Goal: Task Accomplishment & Management: Complete application form

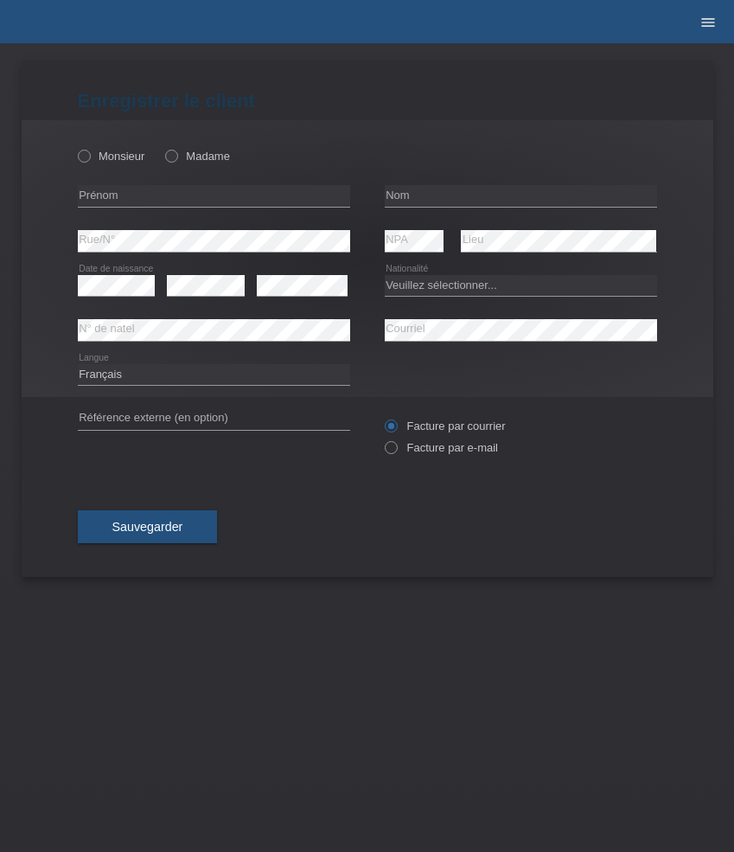
click at [701, 25] on icon "menu" at bounding box center [707, 22] width 17 height 17
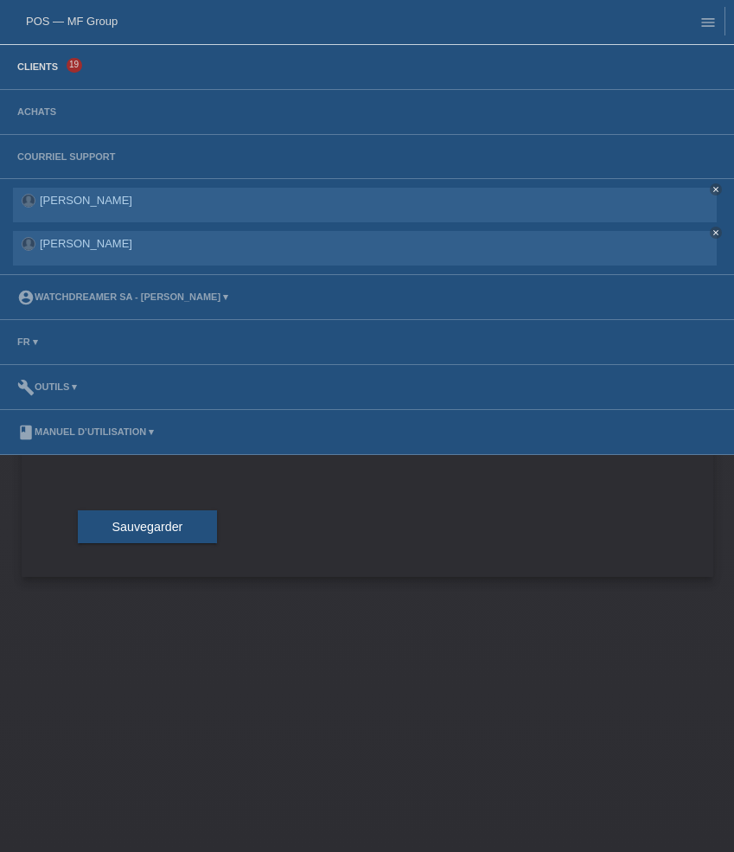
click at [52, 67] on link "Clients" at bounding box center [38, 66] width 58 height 10
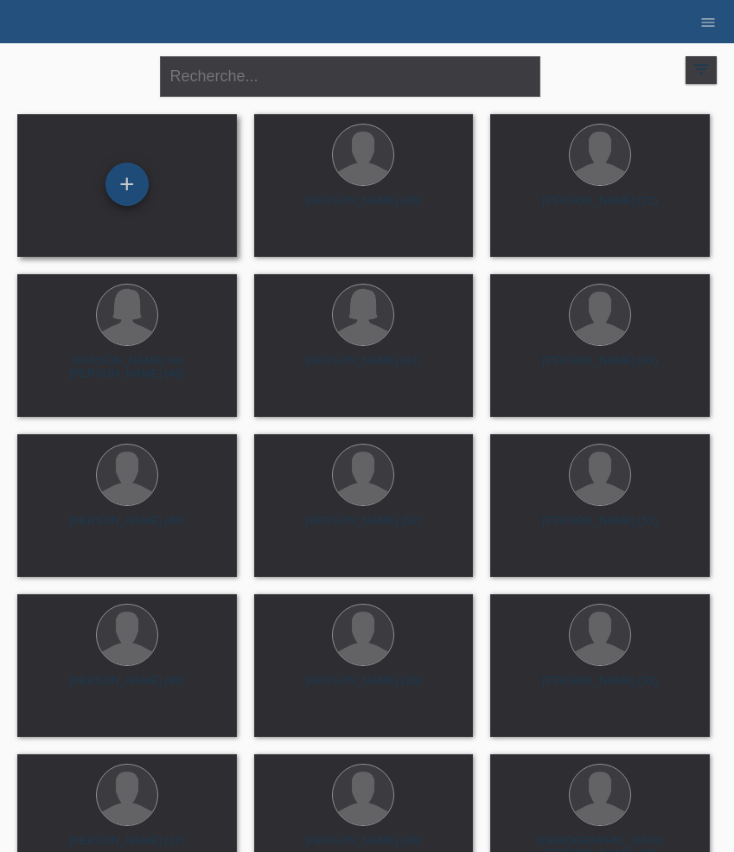
click at [123, 185] on div "+" at bounding box center [126, 184] width 43 height 43
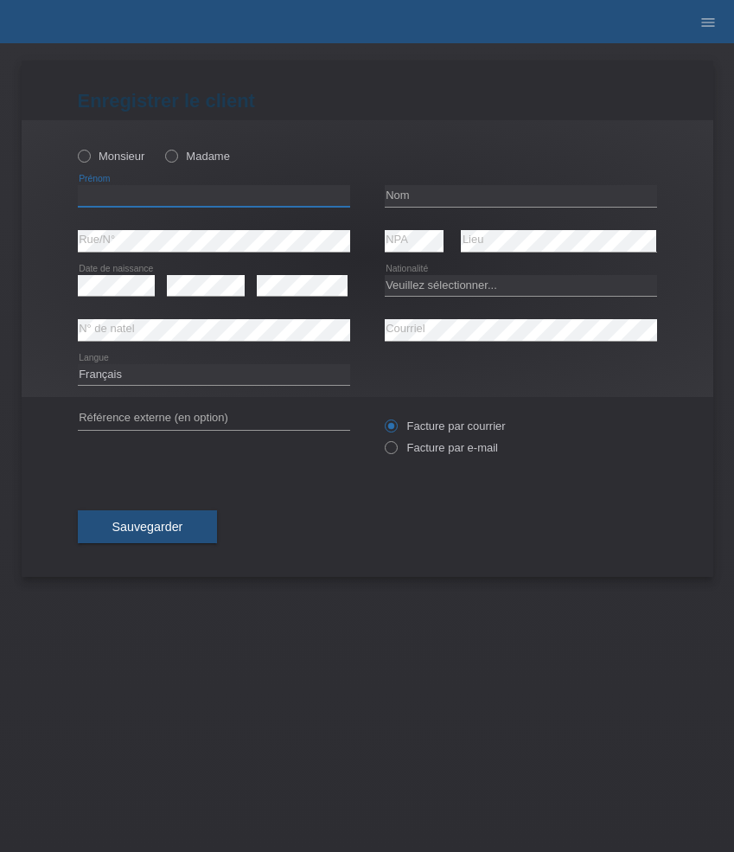
click at [163, 202] on input "text" at bounding box center [214, 196] width 272 height 22
paste input "Nenad"
type input "Nenad"
click at [113, 163] on label "Monsieur" at bounding box center [111, 156] width 67 height 13
click at [89, 161] on input "Monsieur" at bounding box center [83, 155] width 11 height 11
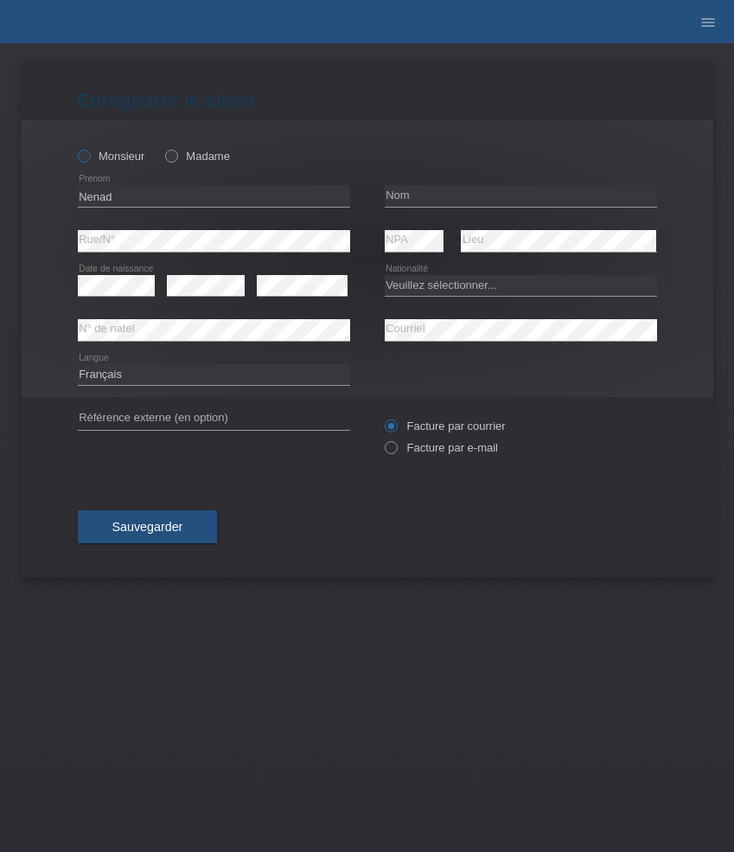
radio input "true"
click at [436, 193] on input "text" at bounding box center [521, 196] width 272 height 22
paste input "Raukovic"
type input "Raukovic"
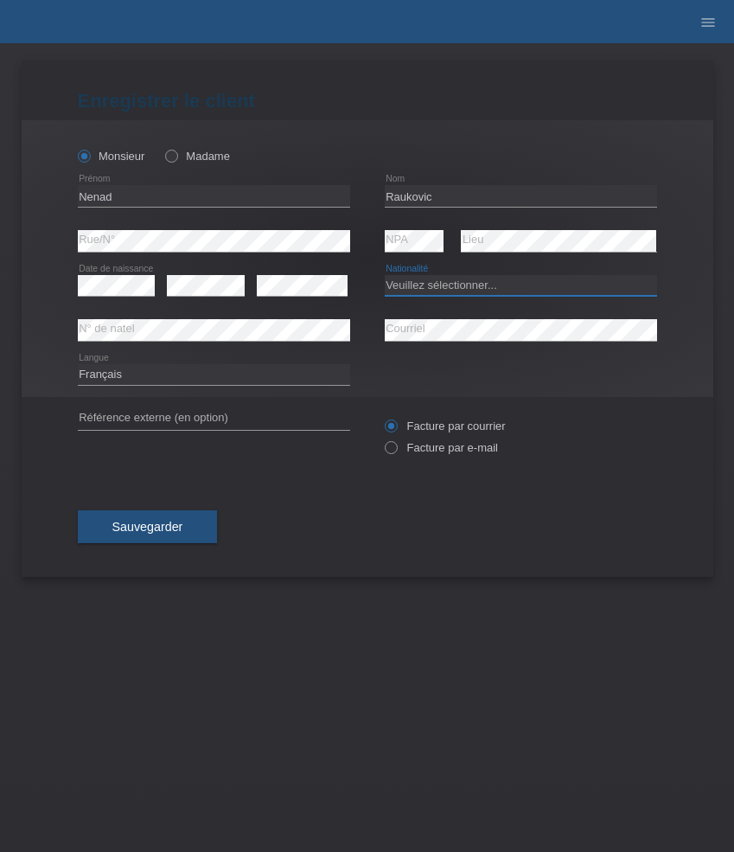
click at [447, 290] on select "Veuillez sélectionner... Suisse Allemagne Autriche Liechtenstein ------------ A…" at bounding box center [521, 285] width 272 height 21
select select "RS"
click at [385, 275] on select "Veuillez sélectionner... Suisse Allemagne Autriche Liechtenstein ------------ A…" at bounding box center [521, 285] width 272 height 21
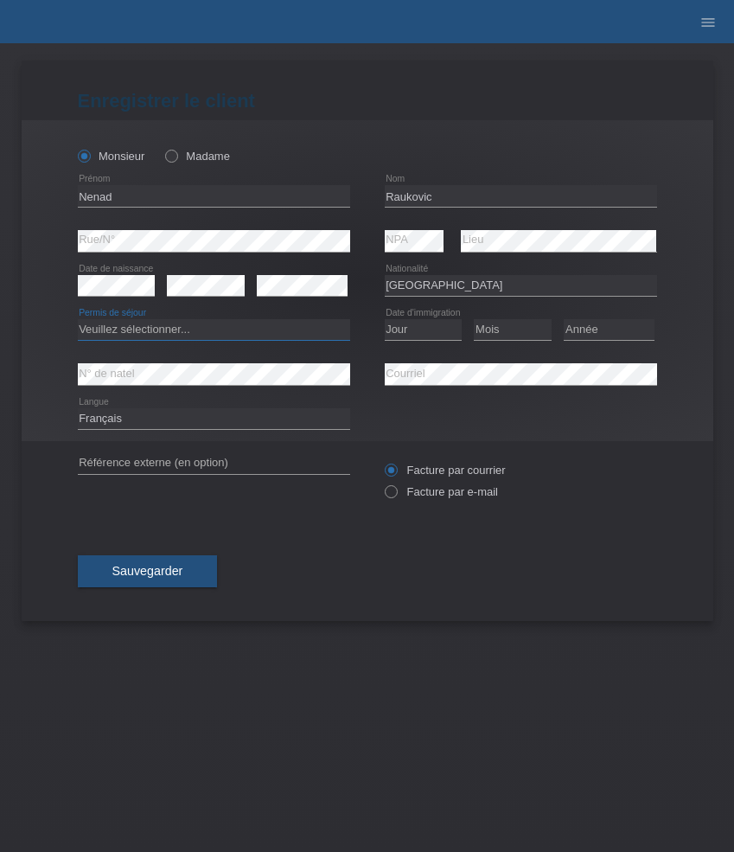
click at [158, 334] on select "Veuillez sélectionner... C B B - Statut de réfugié Autre" at bounding box center [214, 329] width 272 height 21
select select "B"
click at [78, 320] on select "Veuillez sélectionner... C B B - Statut de réfugié Autre" at bounding box center [214, 329] width 272 height 21
click at [423, 322] on select "Jour 01 02 03 04 05 06 07 08 09 10 11" at bounding box center [424, 329] width 78 height 21
select select "06"
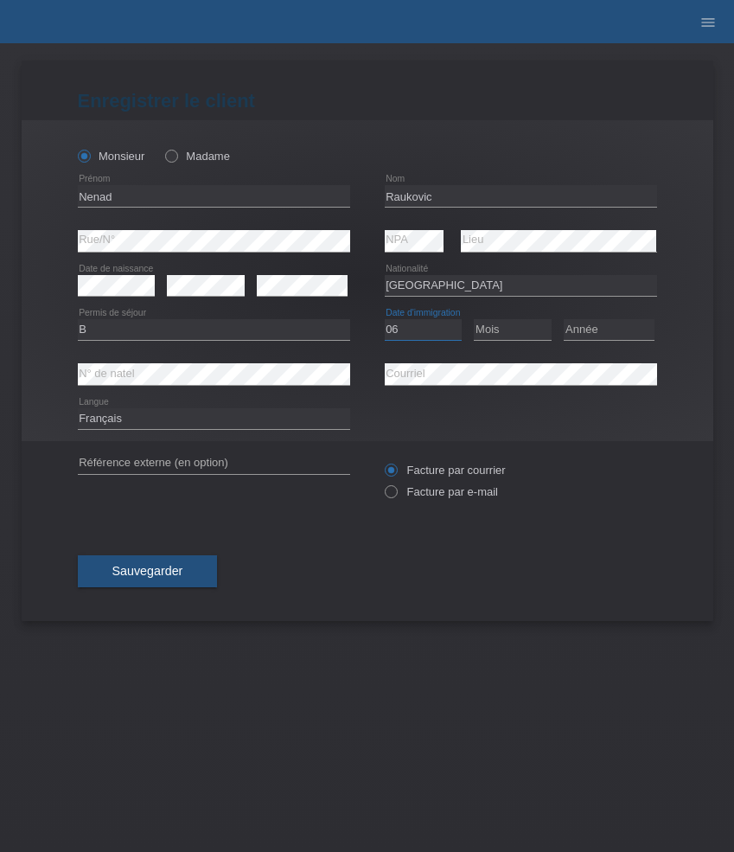
click at [385, 320] on select "Jour 01 02 03 04 05 06 07 08 09 10 11" at bounding box center [424, 329] width 78 height 21
click at [517, 330] on select "Mois 01 02 03 04 05 06 07 08 09 10 11" at bounding box center [513, 329] width 78 height 21
select select "03"
click at [474, 320] on select "Mois 01 02 03 04 05 06 07 08 09 10 11" at bounding box center [513, 329] width 78 height 21
click at [593, 333] on select "Année 2025 2024 2023 2022 2021 2020 2019 2018 2017 2016 2015 2014 2013 2012 201…" at bounding box center [609, 329] width 91 height 21
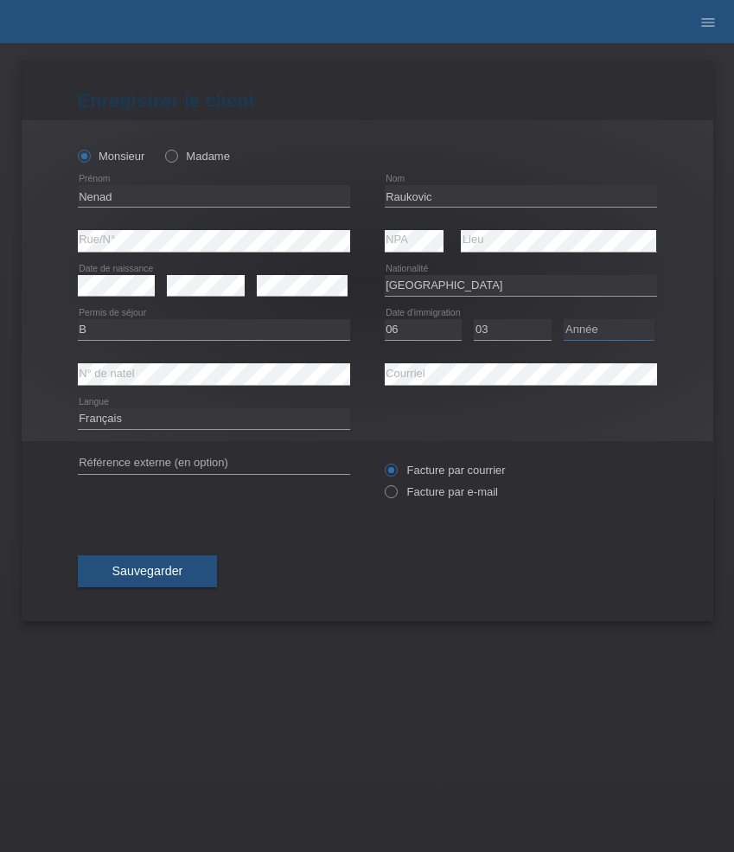
select select "2020"
click at [564, 320] on select "Année 2025 2024 2023 2022 2021 2020 2019 2018 2017 2016 2015 2014 2013 2012 201…" at bounding box center [609, 329] width 91 height 21
click at [232, 421] on select "Deutsch Français Italiano English" at bounding box center [214, 418] width 272 height 21
select select "de"
click at [78, 409] on select "Deutsch Français Italiano English" at bounding box center [214, 418] width 272 height 21
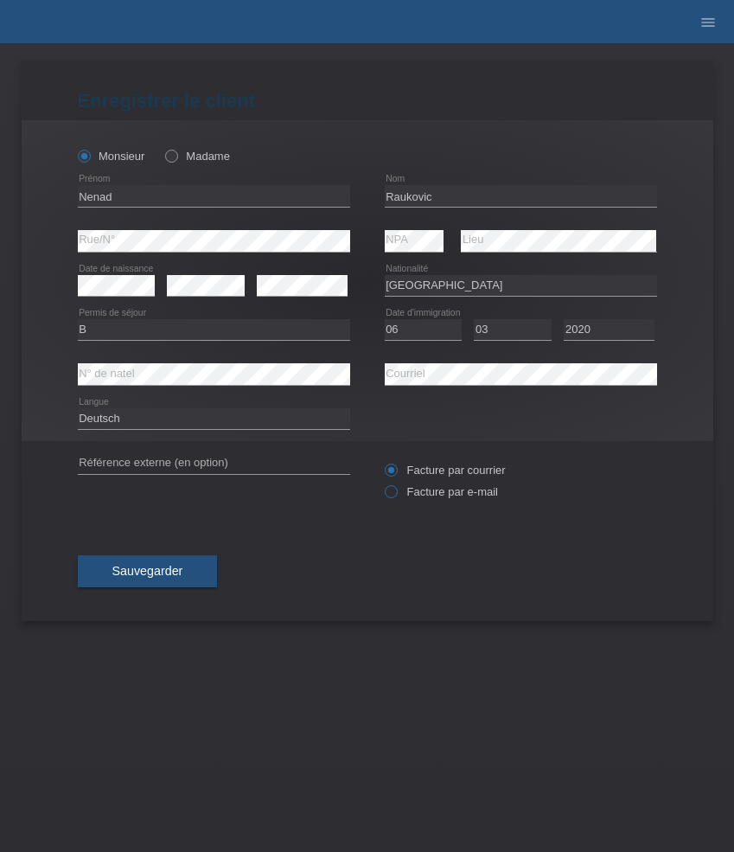
click at [418, 495] on label "Facture par e-mail" at bounding box center [441, 491] width 113 height 13
click at [396, 495] on input "Facture par e-mail" at bounding box center [390, 496] width 11 height 22
radio input "true"
click at [144, 565] on button "Sauvegarder" at bounding box center [148, 571] width 140 height 33
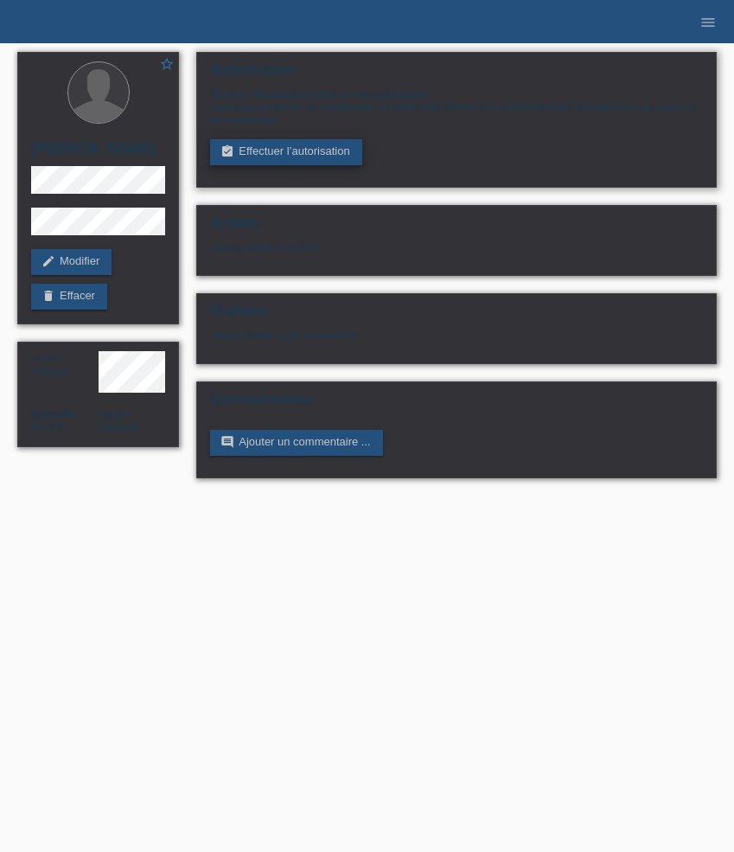
click at [248, 160] on link "assignment_turned_in Effectuer l’autorisation" at bounding box center [285, 152] width 151 height 26
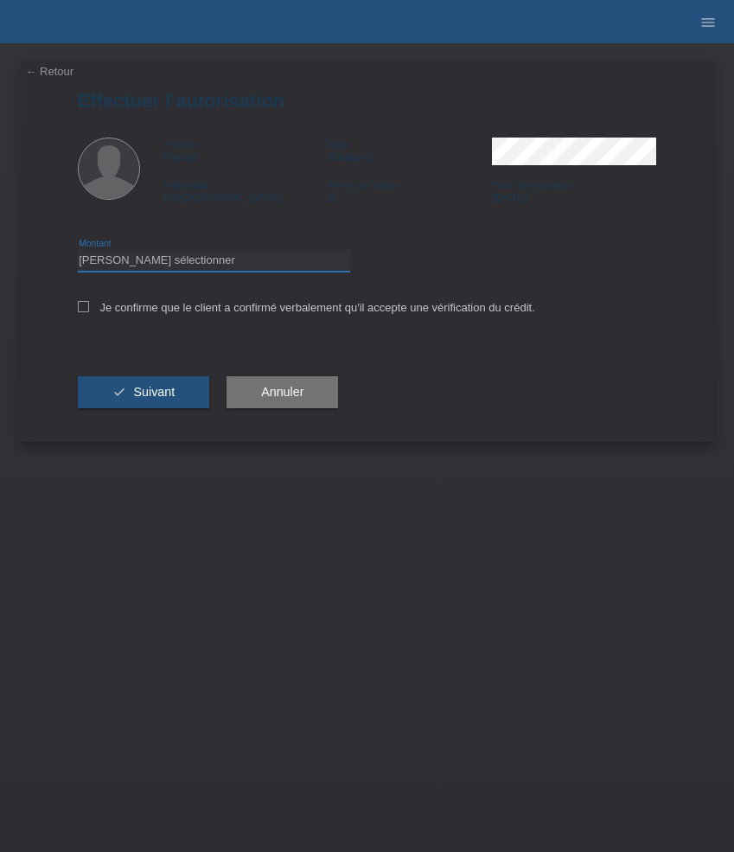
click at [184, 267] on select "Veuillez sélectionner CHF 1.00 - CHF 499.00 CHF 500.00 - CHF 1'999.00 CHF 2'000…" at bounding box center [214, 260] width 272 height 21
select select "3"
click at [78, 252] on select "Veuillez sélectionner CHF 1.00 - CHF 499.00 CHF 500.00 - CHF 1'999.00 CHF 2'000…" at bounding box center [214, 260] width 272 height 21
click at [152, 312] on label "Je confirme que le client a confirmé verbalement qu'il accepte une vérification…" at bounding box center [306, 307] width 457 height 13
click at [89, 312] on input "Je confirme que le client a confirmé verbalement qu'il accepte une vérification…" at bounding box center [83, 306] width 11 height 11
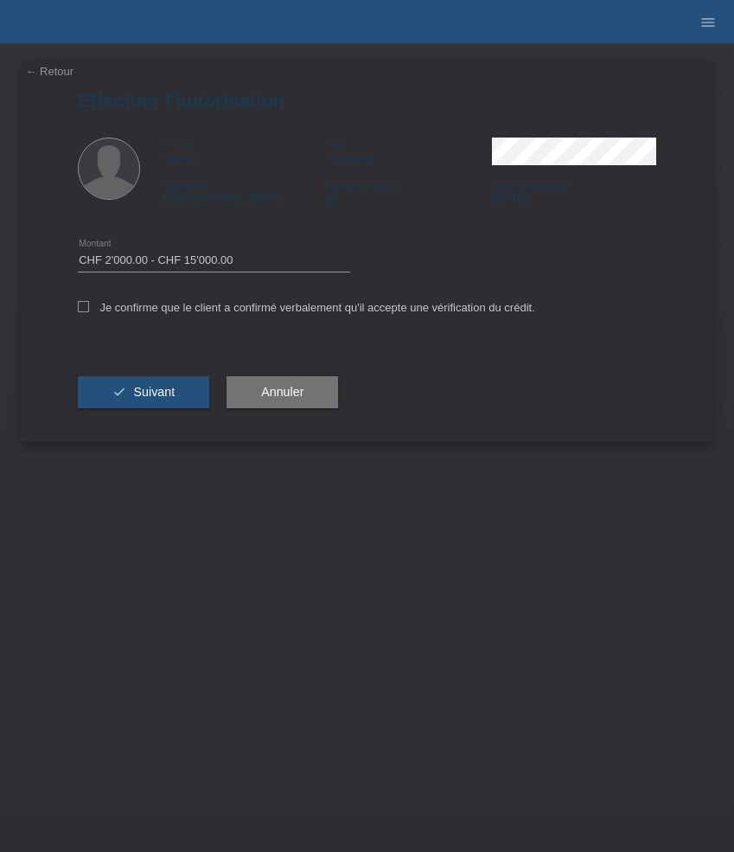
checkbox input "true"
click at [153, 393] on span "Suivant" at bounding box center [154, 392] width 42 height 14
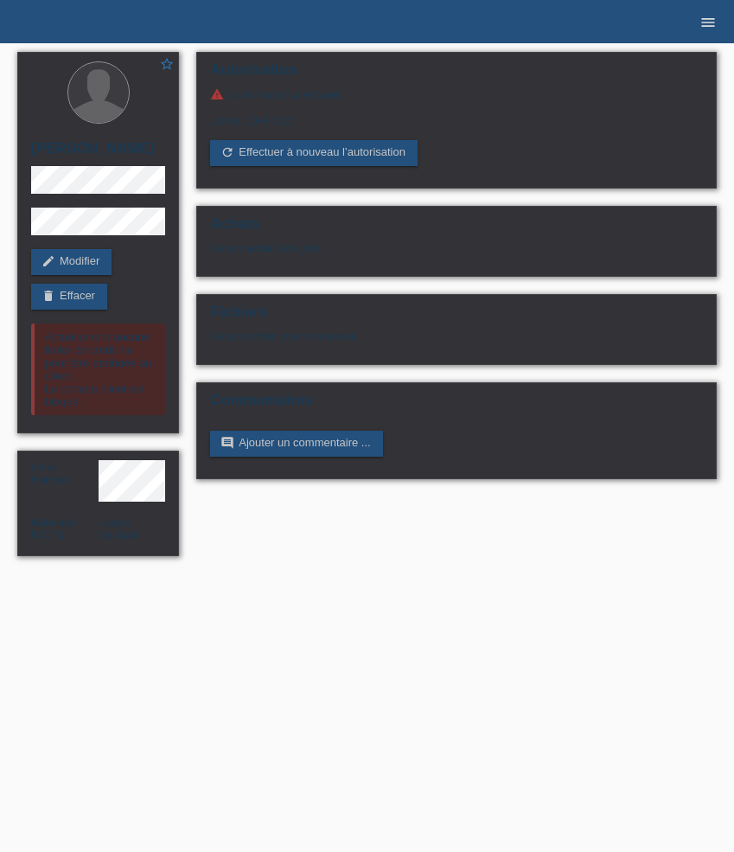
click at [709, 29] on icon "menu" at bounding box center [707, 22] width 17 height 17
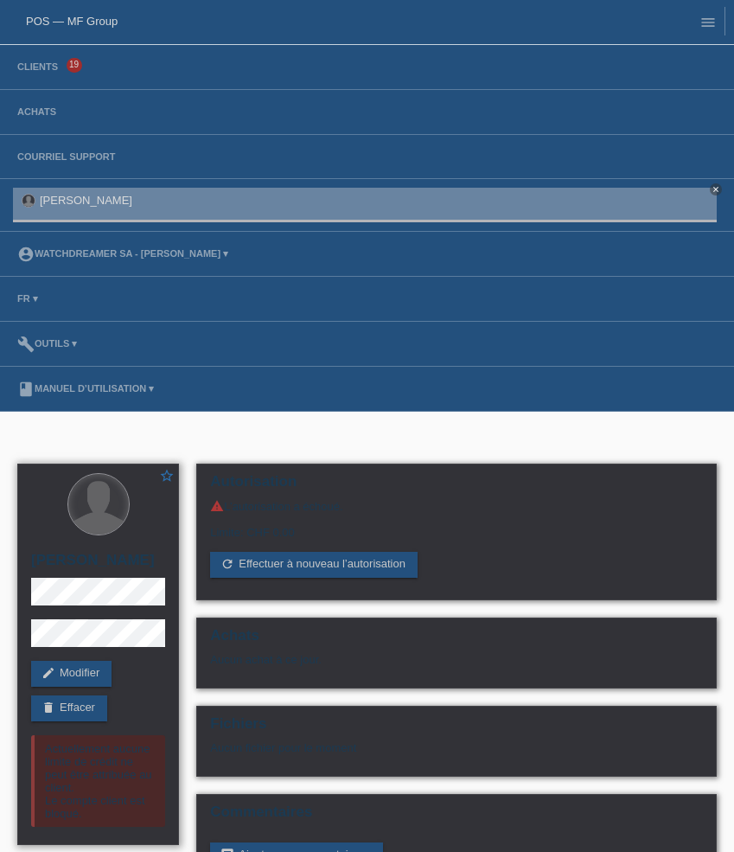
click at [109, 533] on div at bounding box center [98, 504] width 62 height 62
click at [86, 712] on link "delete Effacer" at bounding box center [69, 708] width 76 height 26
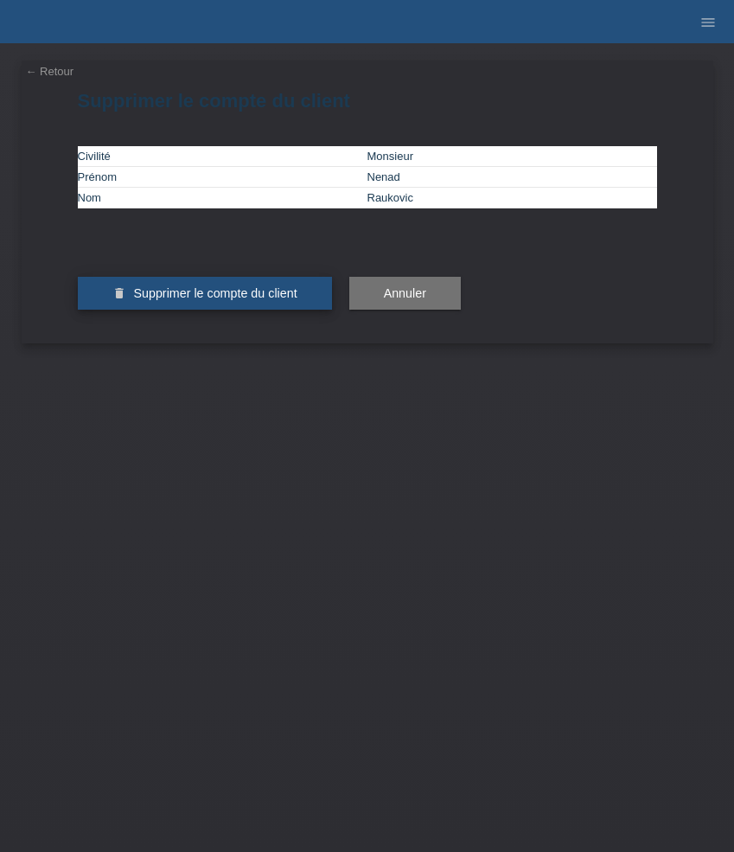
click at [222, 310] on button "delete Supprimer le compte du client" at bounding box center [205, 293] width 254 height 33
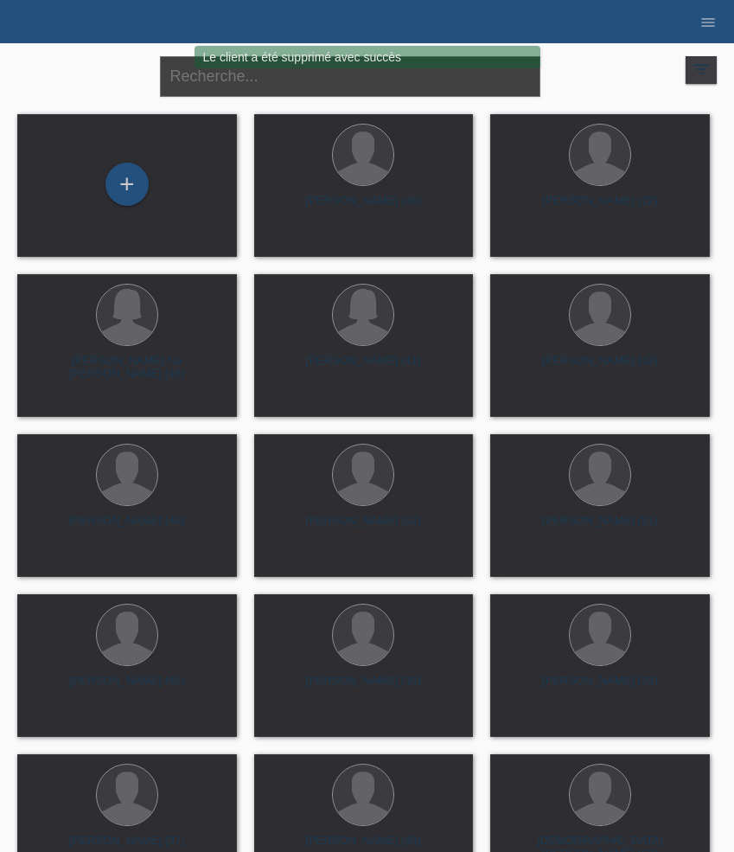
click at [348, 90] on input "text" at bounding box center [350, 76] width 380 height 41
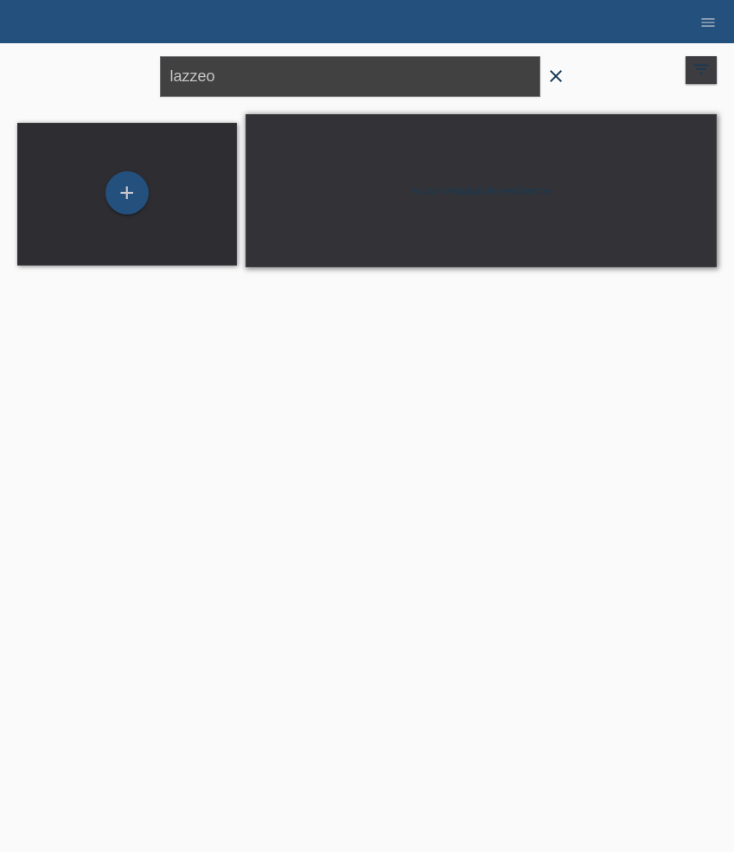
click at [172, 73] on input "lazzeo" at bounding box center [350, 76] width 380 height 41
type input "mazzeo"
click at [559, 75] on icon "close" at bounding box center [556, 76] width 21 height 21
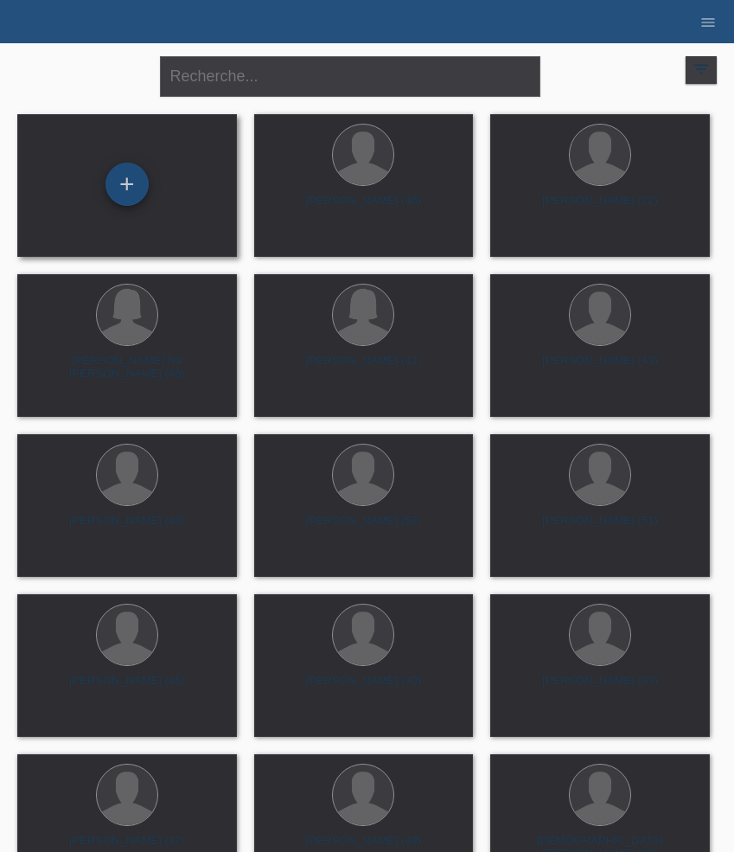
click at [146, 188] on div "+" at bounding box center [127, 183] width 42 height 29
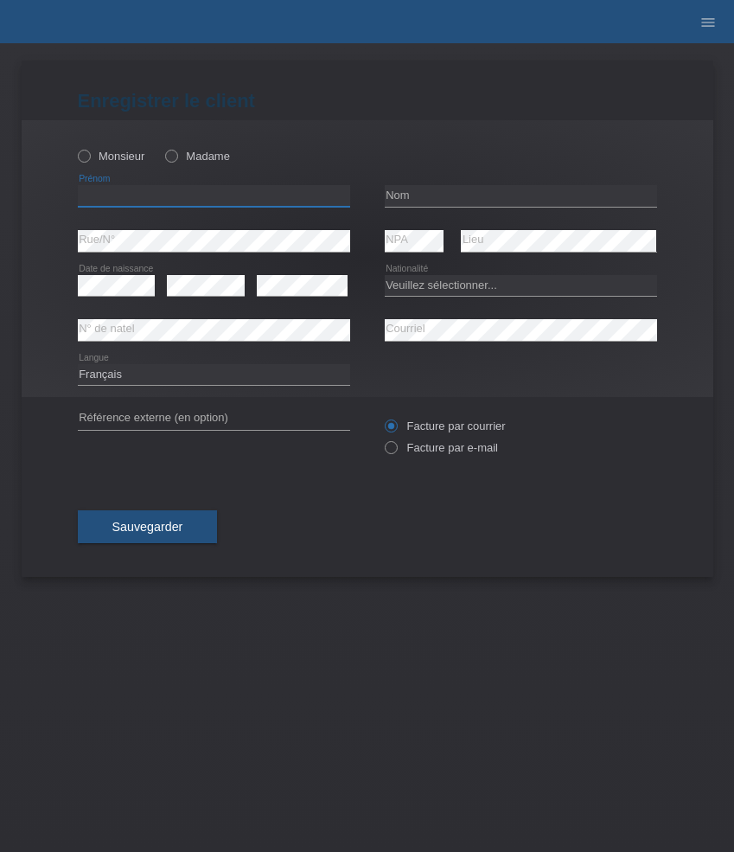
click at [149, 195] on input "text" at bounding box center [214, 196] width 272 height 22
paste input "Alessandro"
type input "Alessandro"
click at [125, 156] on label "Monsieur" at bounding box center [111, 156] width 67 height 13
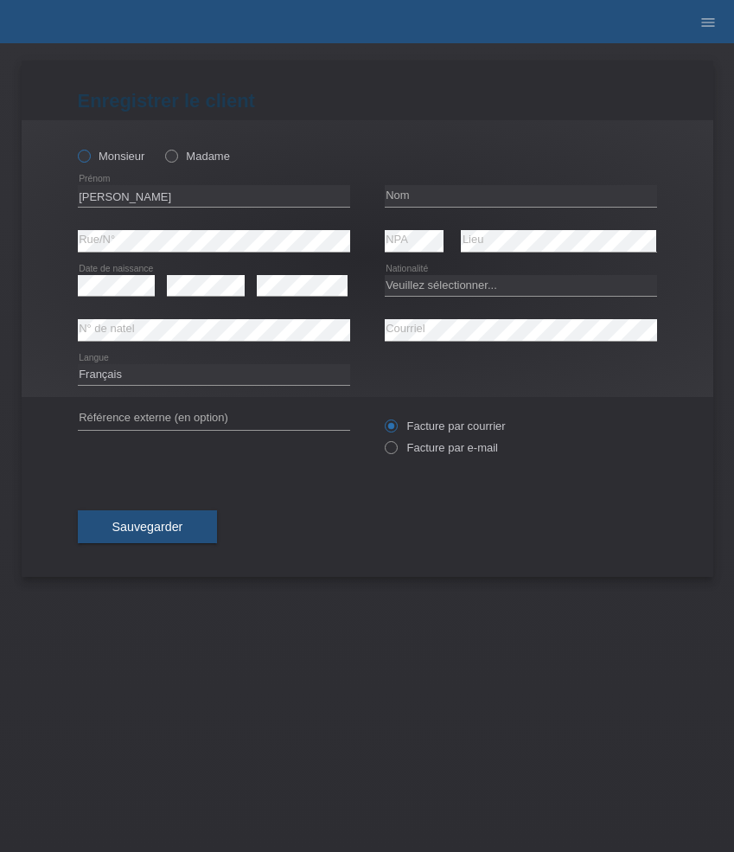
click at [89, 156] on input "Monsieur" at bounding box center [83, 155] width 11 height 11
radio input "true"
click at [435, 198] on input "text" at bounding box center [521, 196] width 272 height 22
paste input "Mazzeo"
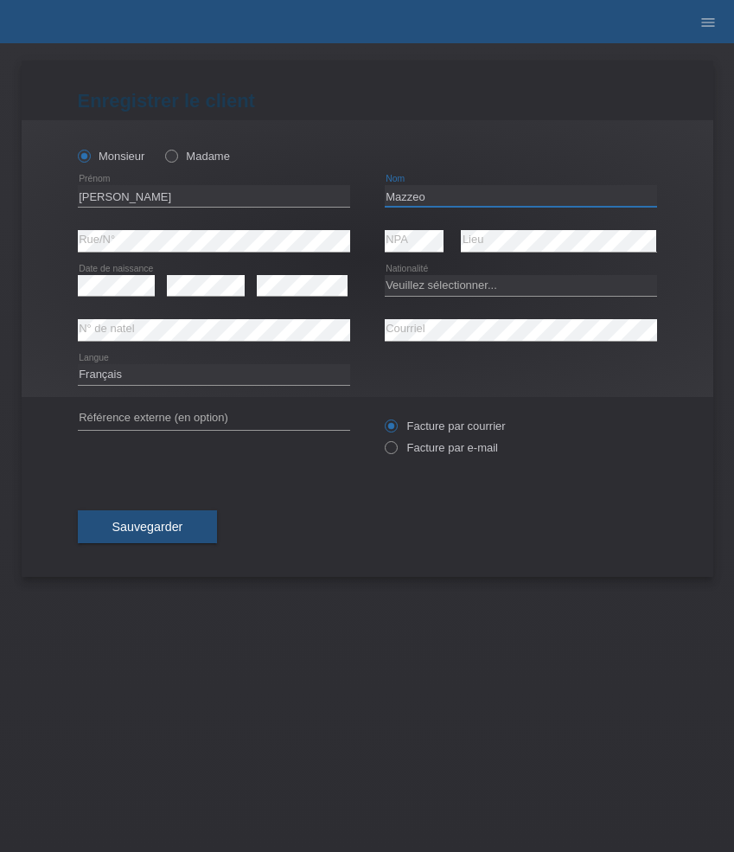
type input "Mazzeo"
click at [209, 377] on select "Deutsch Français Italiano English" at bounding box center [214, 374] width 272 height 21
click at [78, 364] on select "Deutsch Français Italiano English" at bounding box center [214, 374] width 272 height 21
click at [195, 369] on select "Deutsch Français Italiano English" at bounding box center [214, 374] width 272 height 21
select select "de"
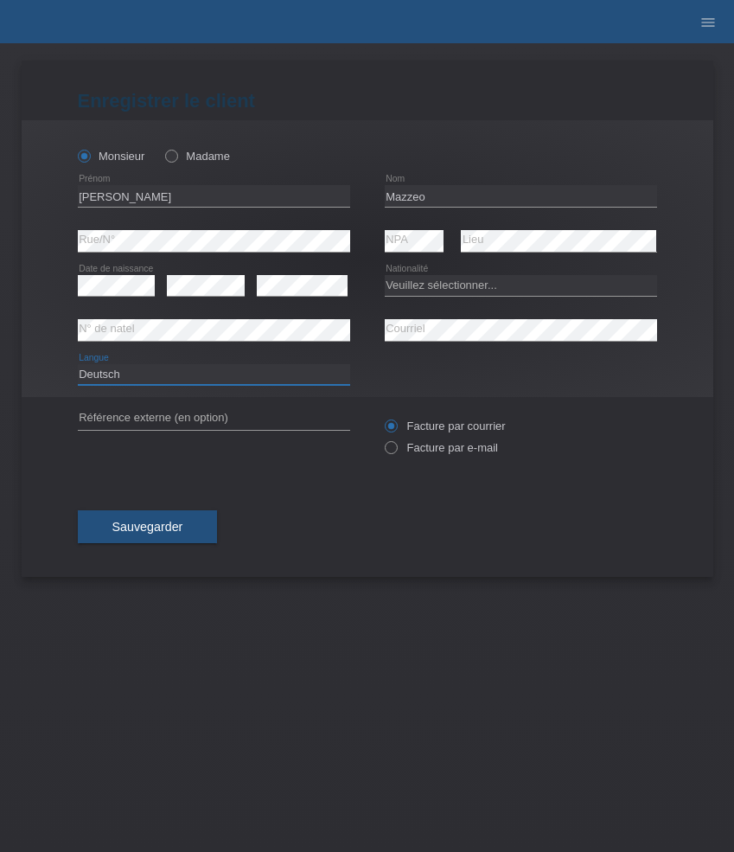
click at [78, 364] on select "Deutsch Français Italiano English" at bounding box center [214, 374] width 272 height 21
click at [445, 288] on select "Veuillez sélectionner... Suisse Allemagne Autriche Liechtenstein ------------ A…" at bounding box center [521, 285] width 272 height 21
select select "IT"
click at [385, 275] on select "Veuillez sélectionner... Suisse Allemagne Autriche Liechtenstein ------------ A…" at bounding box center [521, 285] width 272 height 21
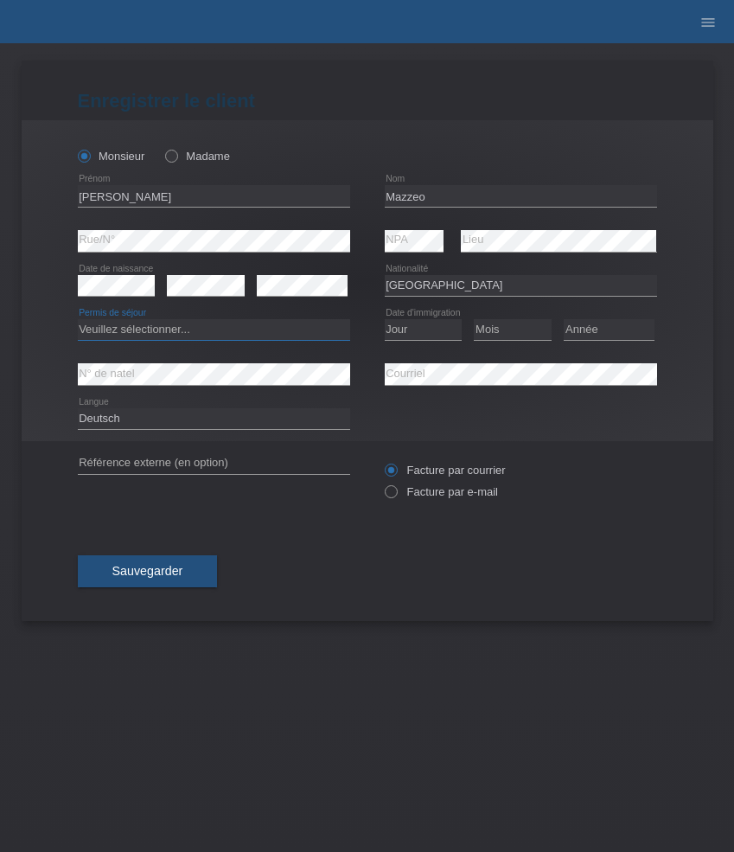
click at [276, 333] on select "Veuillez sélectionner... C B B - Statut de réfugié Autre" at bounding box center [214, 329] width 272 height 21
select select "C"
click at [78, 320] on select "Veuillez sélectionner... C B B - Statut de réfugié Autre" at bounding box center [214, 329] width 272 height 21
click at [417, 324] on select "Jour 01 02 03 04 05 06 07 08 09 10 11" at bounding box center [424, 329] width 78 height 21
select select "01"
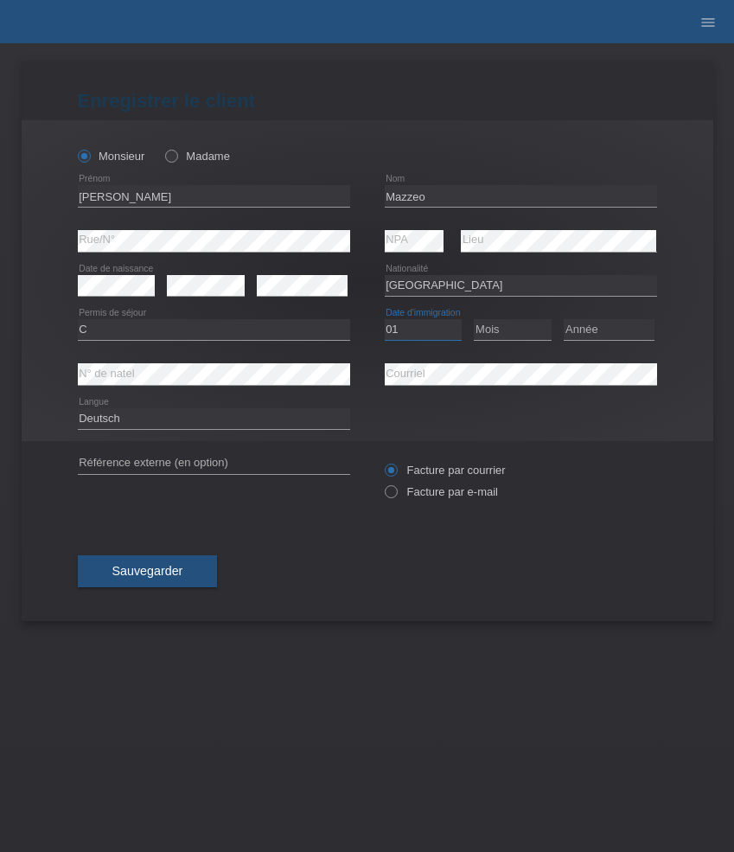
click at [385, 320] on select "Jour 01 02 03 04 05 06 07 08 09 10 11" at bounding box center [424, 329] width 78 height 21
click at [521, 331] on select "Mois 01 02 03 04 05 06 07 08 09 10 11" at bounding box center [513, 329] width 78 height 21
select select "01"
click at [474, 320] on select "Mois 01 02 03 04 05 06 07 08 09 10 11" at bounding box center [513, 329] width 78 height 21
click at [577, 340] on select "Année 2025 2024 2023 2022 2021 2020 2019 2018 2017 2016 2015 2014 2013 2012 201…" at bounding box center [609, 329] width 91 height 21
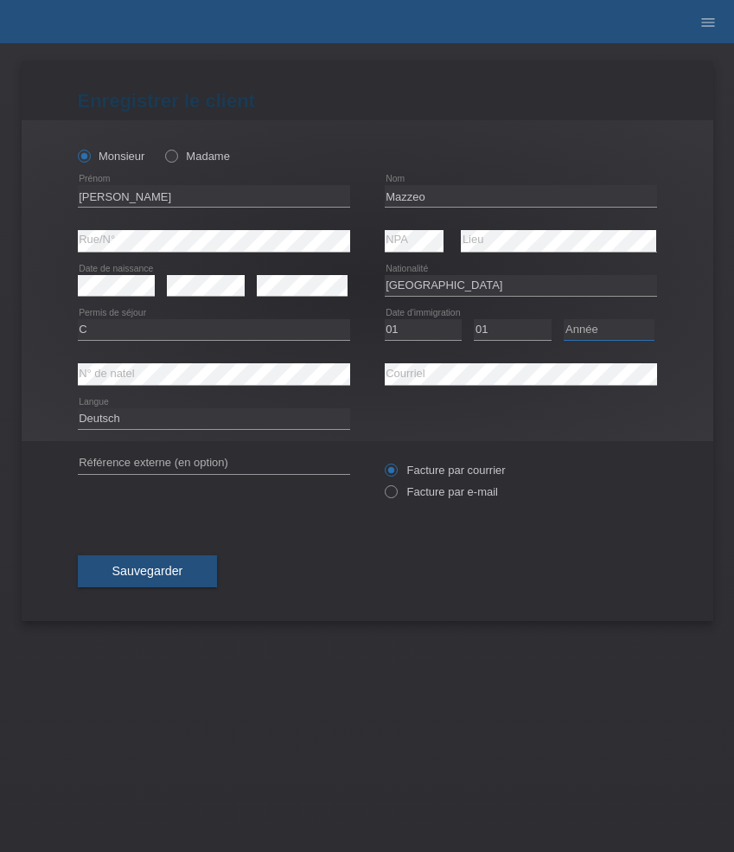
select select "2010"
click at [564, 320] on select "Année 2025 2024 2023 2022 2021 2020 2019 2018 2017 2016 2015 2014 2013 2012 201…" at bounding box center [609, 329] width 91 height 21
click at [445, 495] on label "Facture par e-mail" at bounding box center [441, 491] width 113 height 13
click at [396, 495] on input "Facture par e-mail" at bounding box center [390, 496] width 11 height 22
radio input "true"
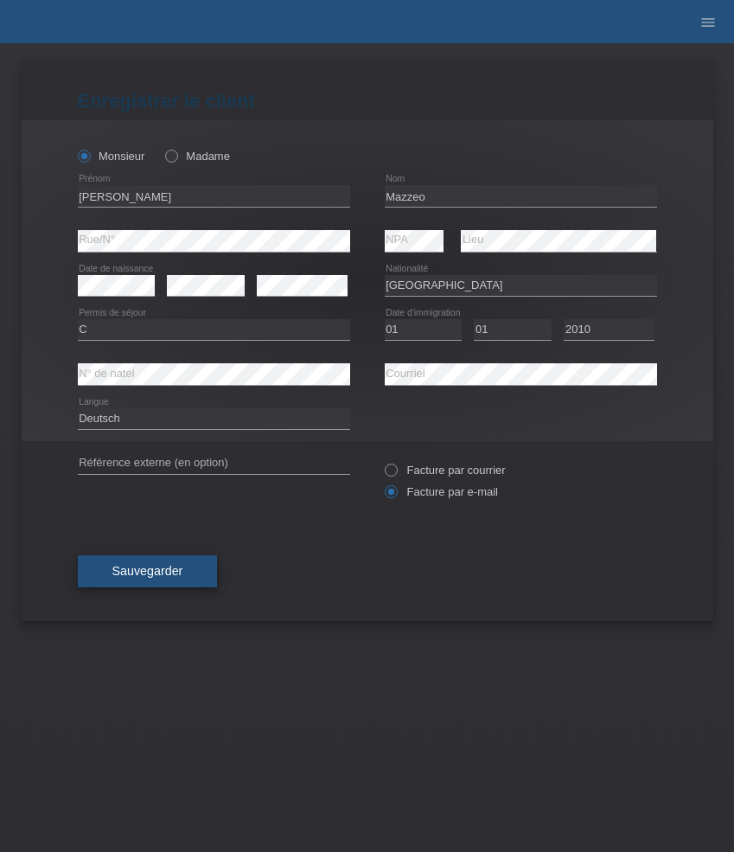
click at [184, 568] on button "Sauvegarder" at bounding box center [148, 571] width 140 height 33
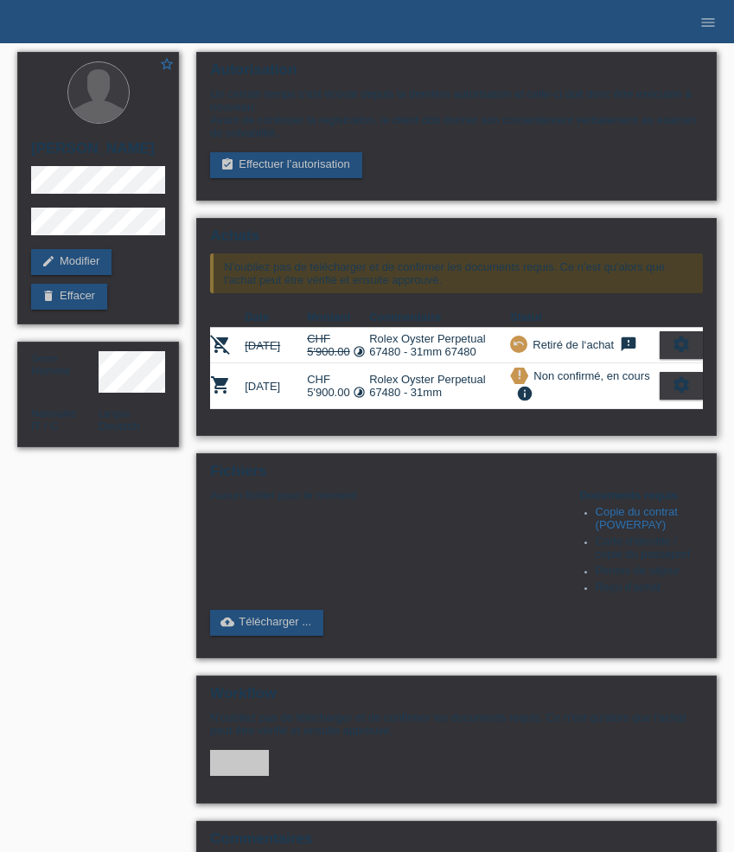
click at [681, 394] on icon "settings" at bounding box center [681, 384] width 19 height 19
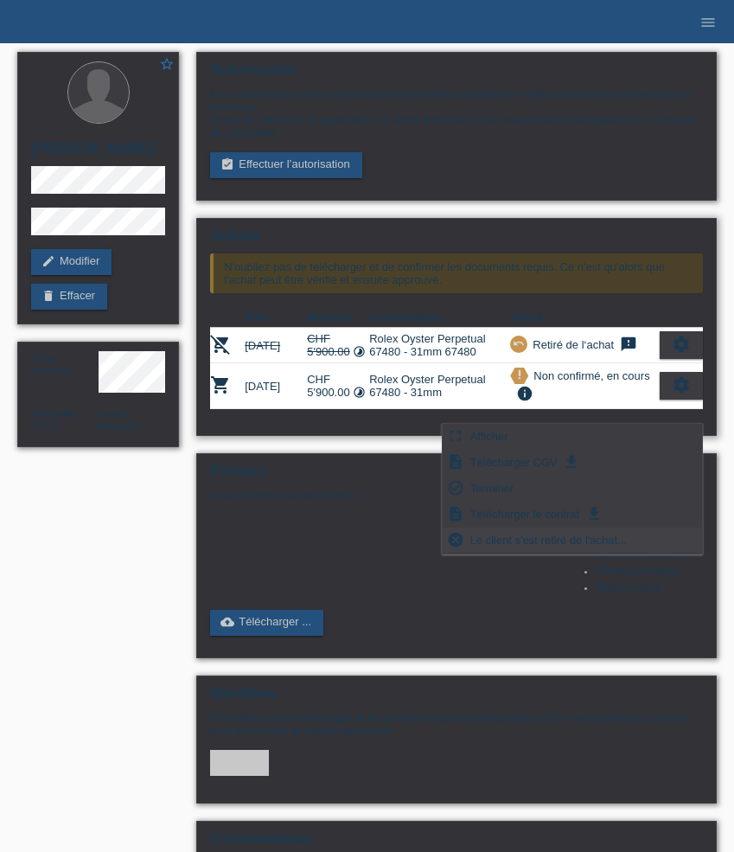
click at [551, 542] on span "Le client s'est retiré de l'achat..." at bounding box center [549, 539] width 162 height 21
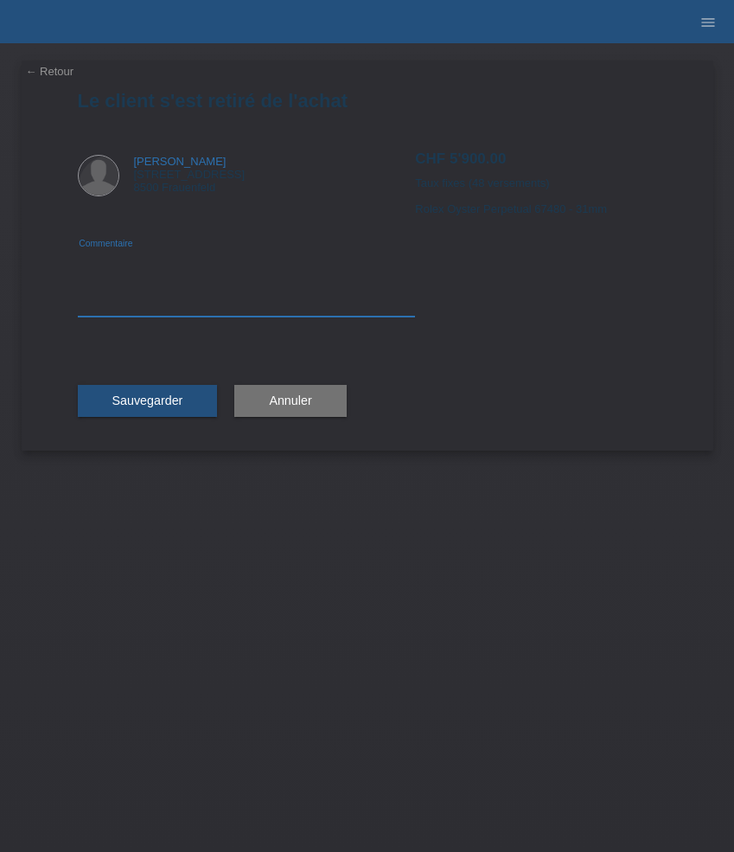
click at [160, 307] on textarea at bounding box center [247, 283] width 338 height 67
type textarea "Changement de référence"
click at [143, 421] on div "Sauvegarder" at bounding box center [148, 401] width 140 height 100
click at [144, 410] on button "Sauvegarder" at bounding box center [148, 401] width 140 height 33
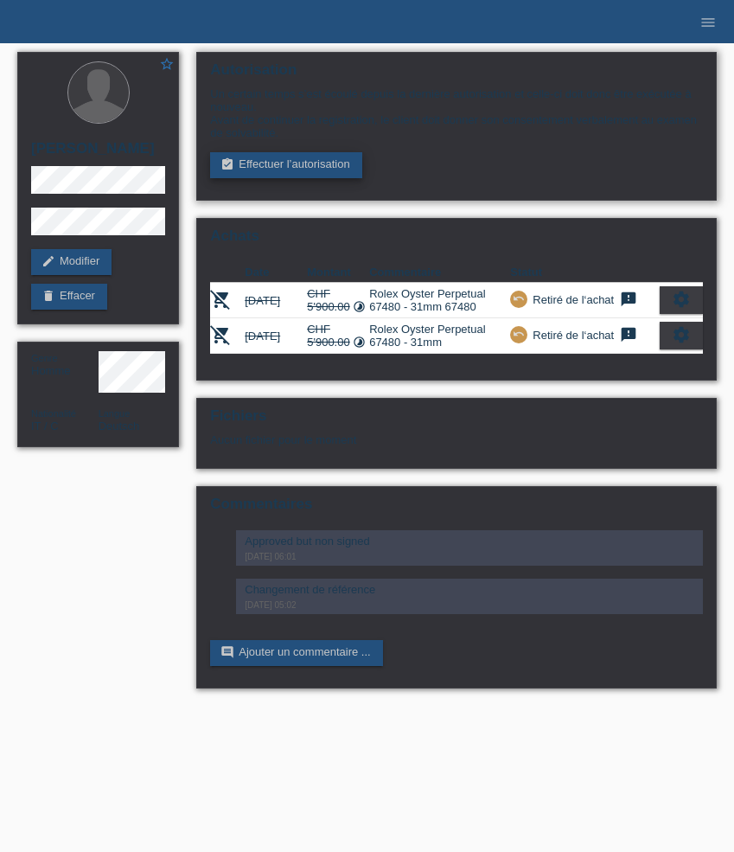
click at [288, 169] on link "assignment_turned_in Effectuer l’autorisation" at bounding box center [285, 165] width 151 height 26
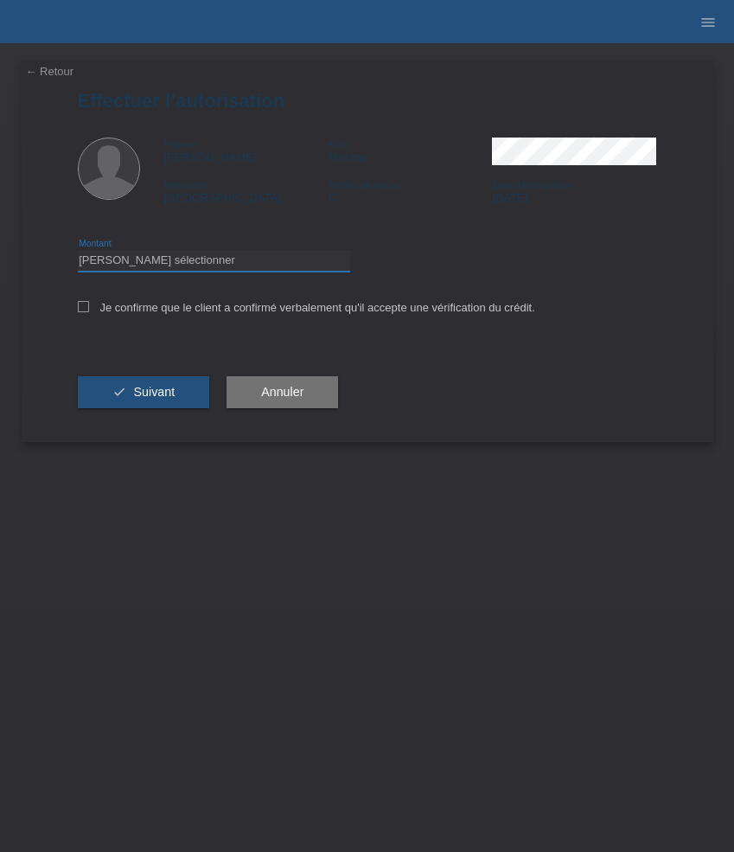
click at [220, 271] on select "Veuillez sélectionner CHF 1.00 - CHF 499.00 CHF 500.00 - CHF 1'999.00 CHF 2'000…" at bounding box center [214, 260] width 272 height 21
select select "3"
click at [78, 252] on select "Veuillez sélectionner CHF 1.00 - CHF 499.00 CHF 500.00 - CHF 1'999.00 CHF 2'000…" at bounding box center [214, 260] width 272 height 21
click at [214, 311] on label "Je confirme que le client a confirmé verbalement qu'il accepte une vérification…" at bounding box center [306, 307] width 457 height 13
click at [89, 311] on input "Je confirme que le client a confirmé verbalement qu'il accepte une vérification…" at bounding box center [83, 306] width 11 height 11
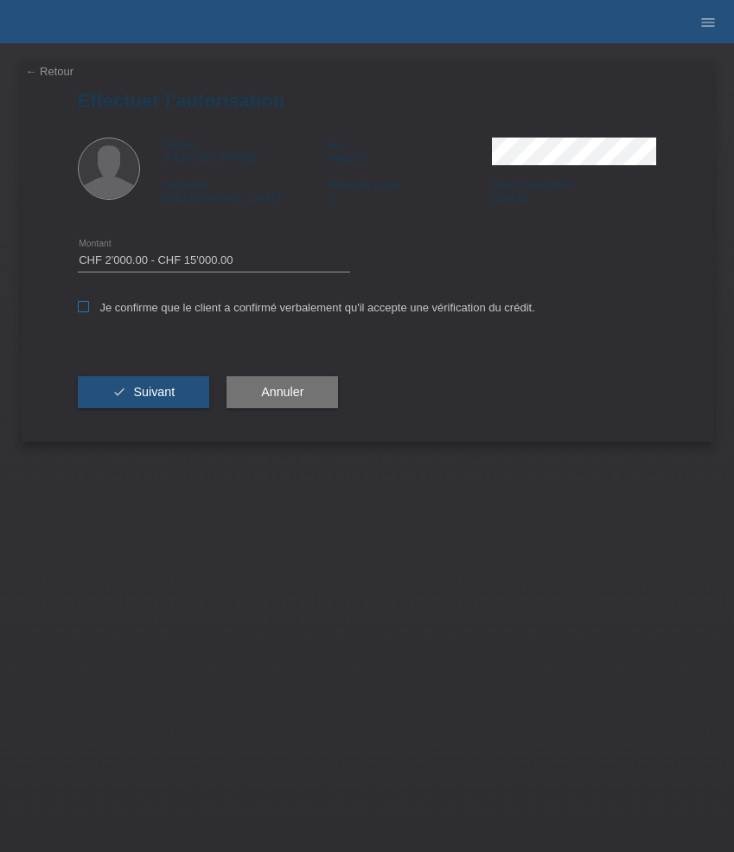
checkbox input "true"
click at [148, 397] on span "Suivant" at bounding box center [154, 392] width 42 height 14
